Goal: Task Accomplishment & Management: Manage account settings

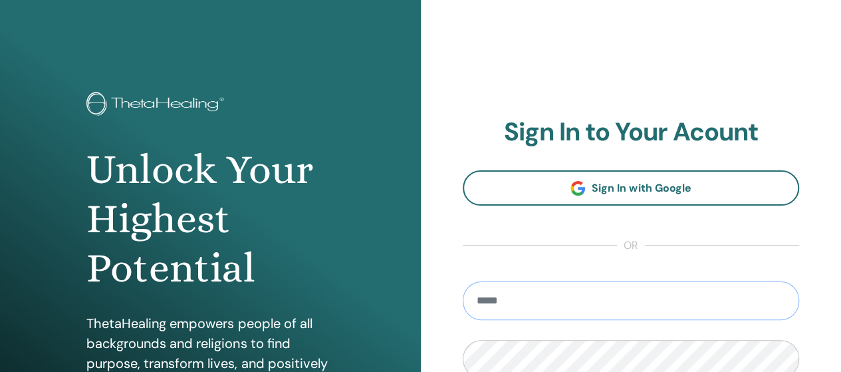
click at [718, 303] on input "email" at bounding box center [631, 300] width 337 height 39
type input "**********"
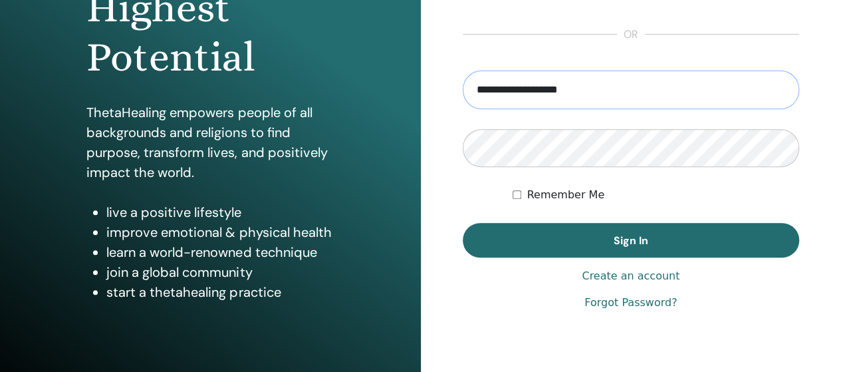
scroll to position [213, 0]
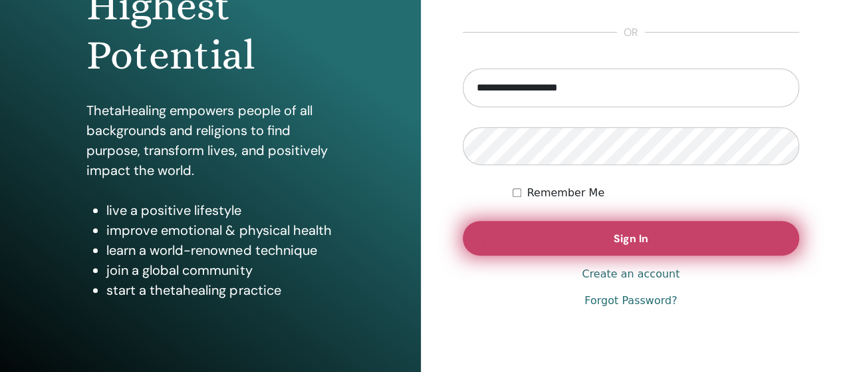
click at [590, 235] on button "Sign In" at bounding box center [631, 238] width 337 height 35
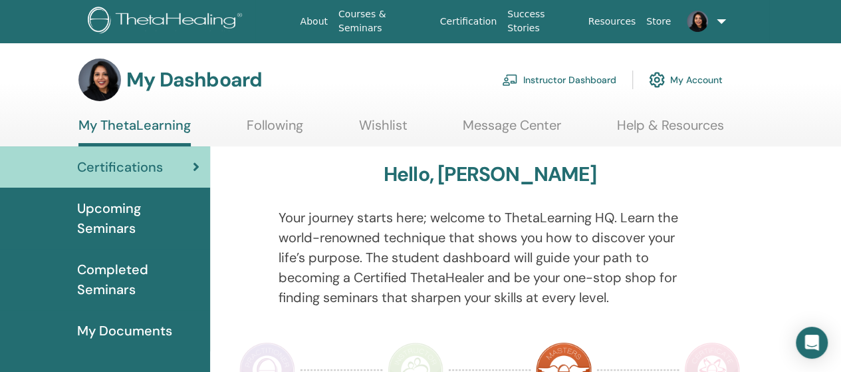
click at [705, 15] on span at bounding box center [698, 20] width 32 height 11
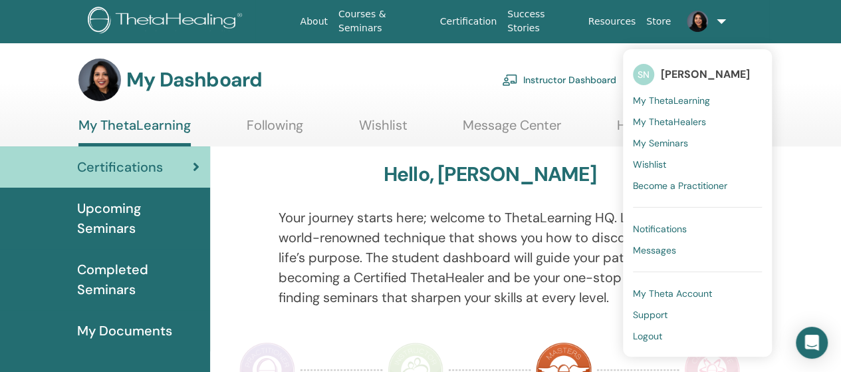
click at [656, 334] on span "Logout" at bounding box center [647, 336] width 29 height 12
